Goal: Navigation & Orientation: Understand site structure

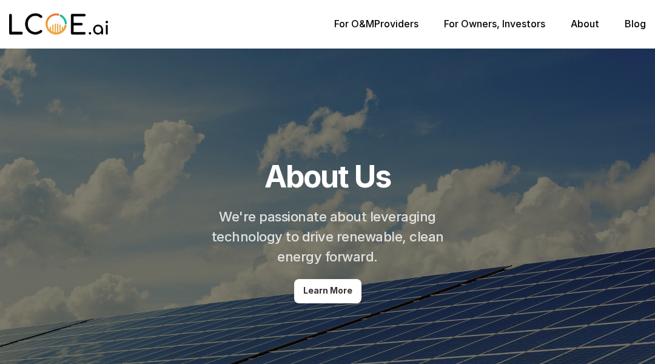
scroll to position [2224, 0]
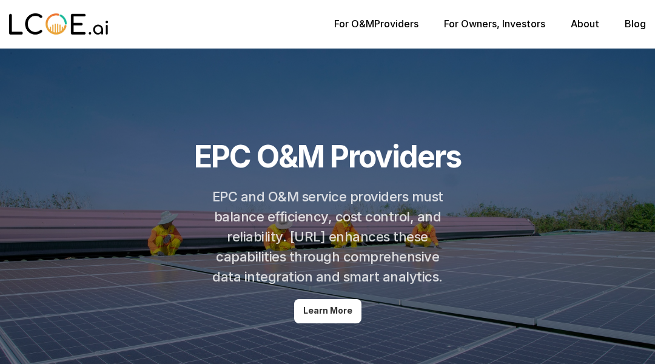
scroll to position [1810, 0]
